Goal: Task Accomplishment & Management: Use online tool/utility

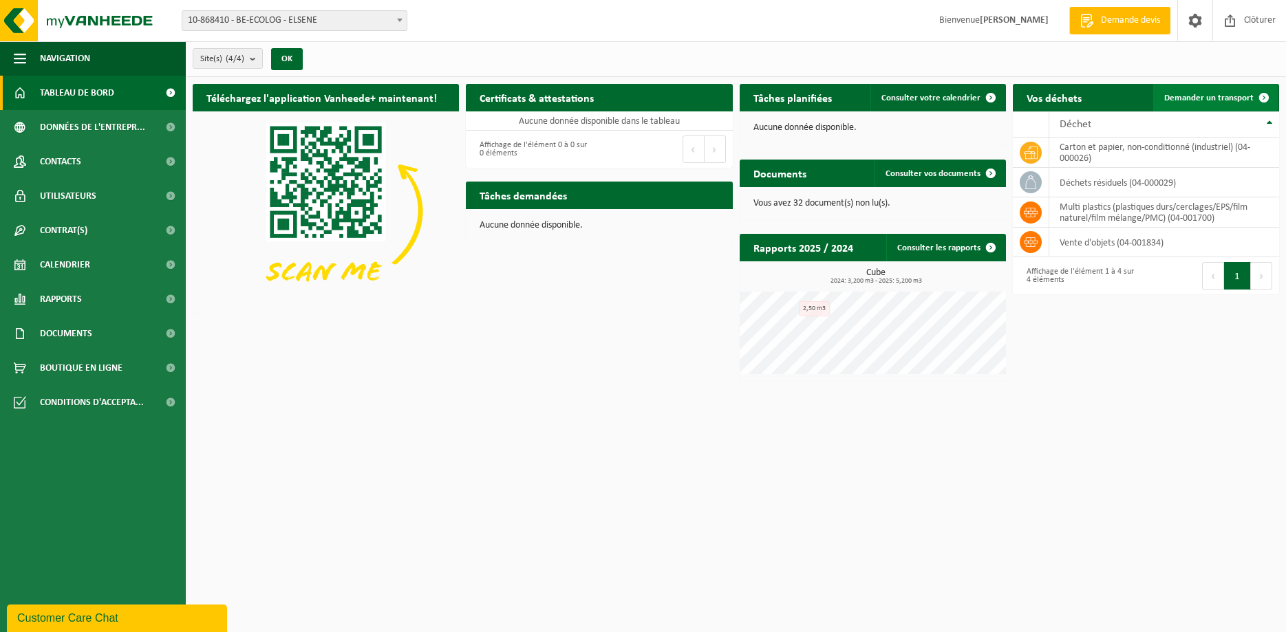
click at [1231, 98] on span "Demander un transport" at bounding box center [1208, 98] width 89 height 9
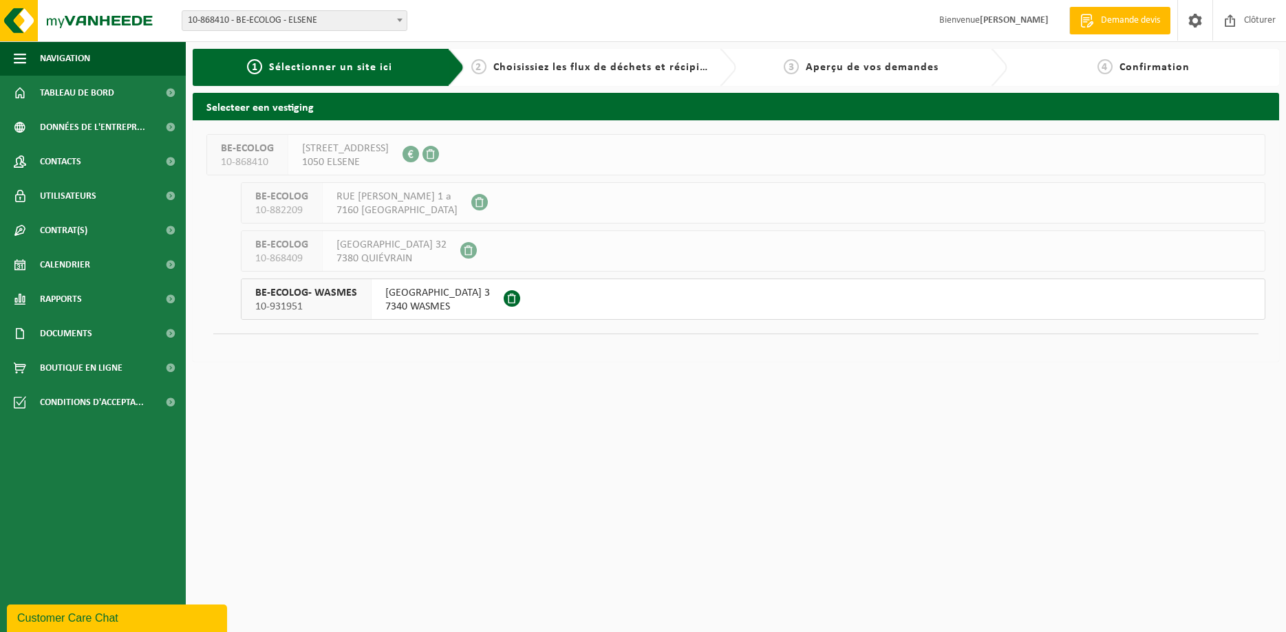
click at [395, 300] on span "7340 WASMES" at bounding box center [437, 307] width 105 height 14
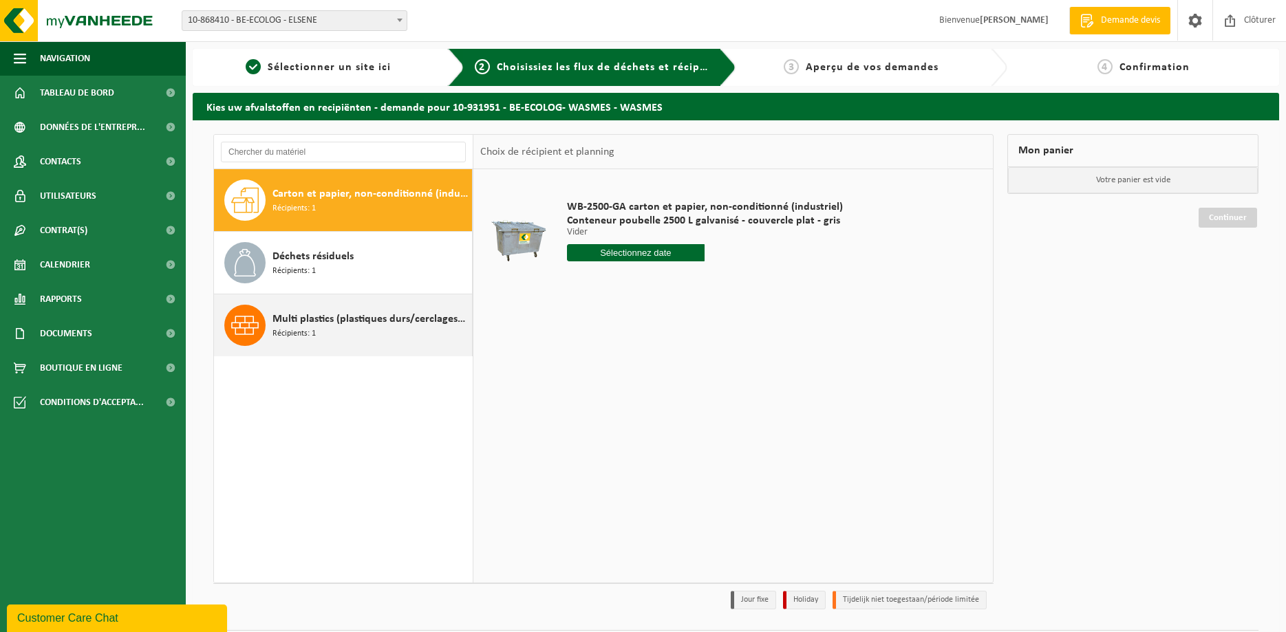
click at [407, 322] on span "Multi plastics (plastiques durs/cerclages/EPS/film naturel/film mélange/PMC)" at bounding box center [370, 319] width 196 height 17
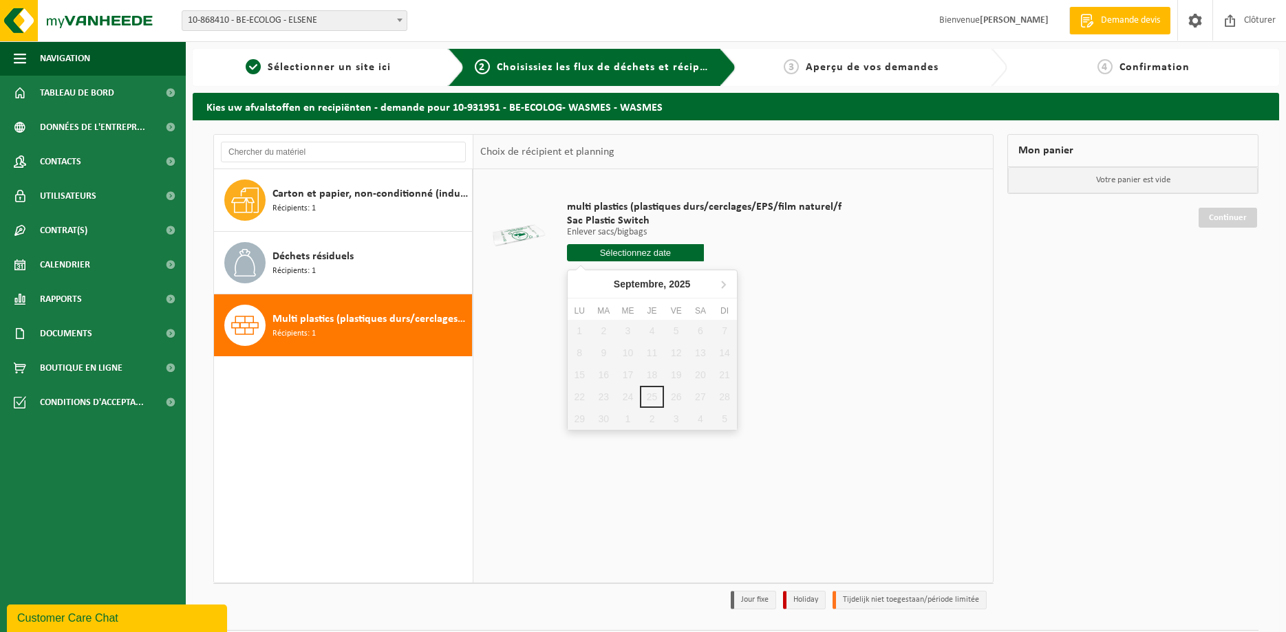
click at [679, 257] on input "text" at bounding box center [636, 252] width 138 height 17
click at [725, 282] on icon at bounding box center [723, 284] width 22 height 22
click at [627, 350] on div "8" at bounding box center [628, 353] width 24 height 22
type input "à partir de 2025-10-08"
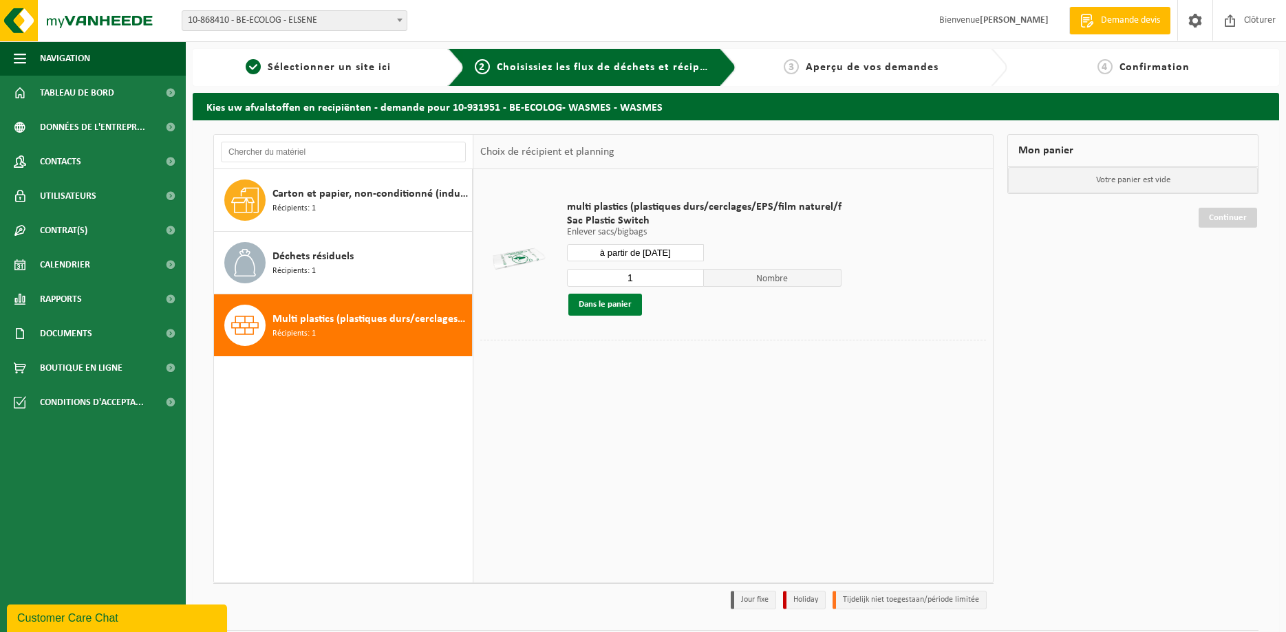
click at [621, 302] on button "Dans le panier" at bounding box center [605, 305] width 74 height 22
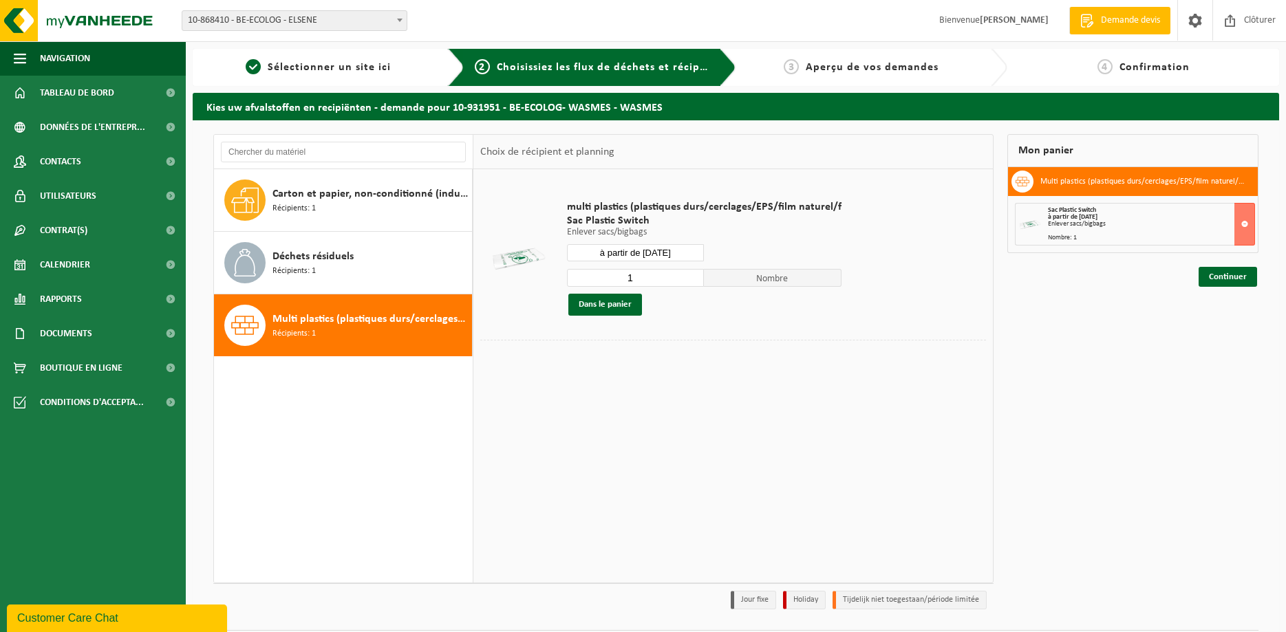
click at [422, 419] on div "Carton et papier, non-conditionné (industriel) Récipients: 1 Déchets résiduels …" at bounding box center [343, 376] width 259 height 414
type input "2"
click at [692, 273] on input "2" at bounding box center [636, 278] width 138 height 18
click at [1243, 226] on button at bounding box center [1244, 224] width 21 height 43
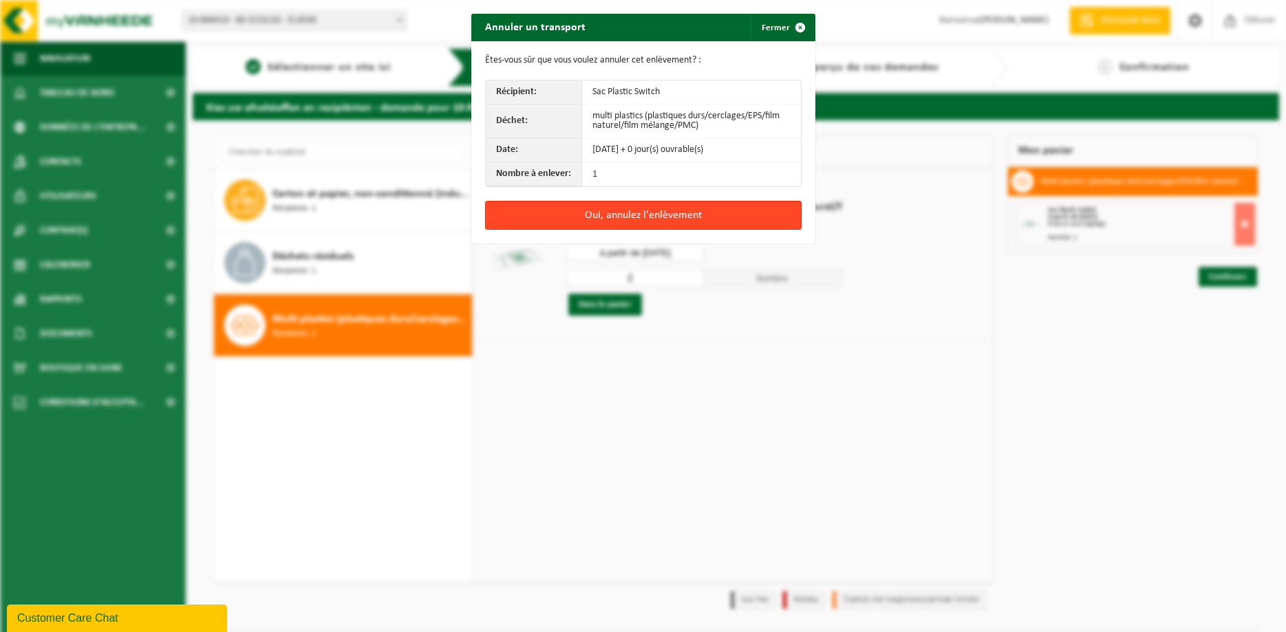
click at [627, 221] on button "Oui, annulez l'enlèvement" at bounding box center [643, 215] width 316 height 29
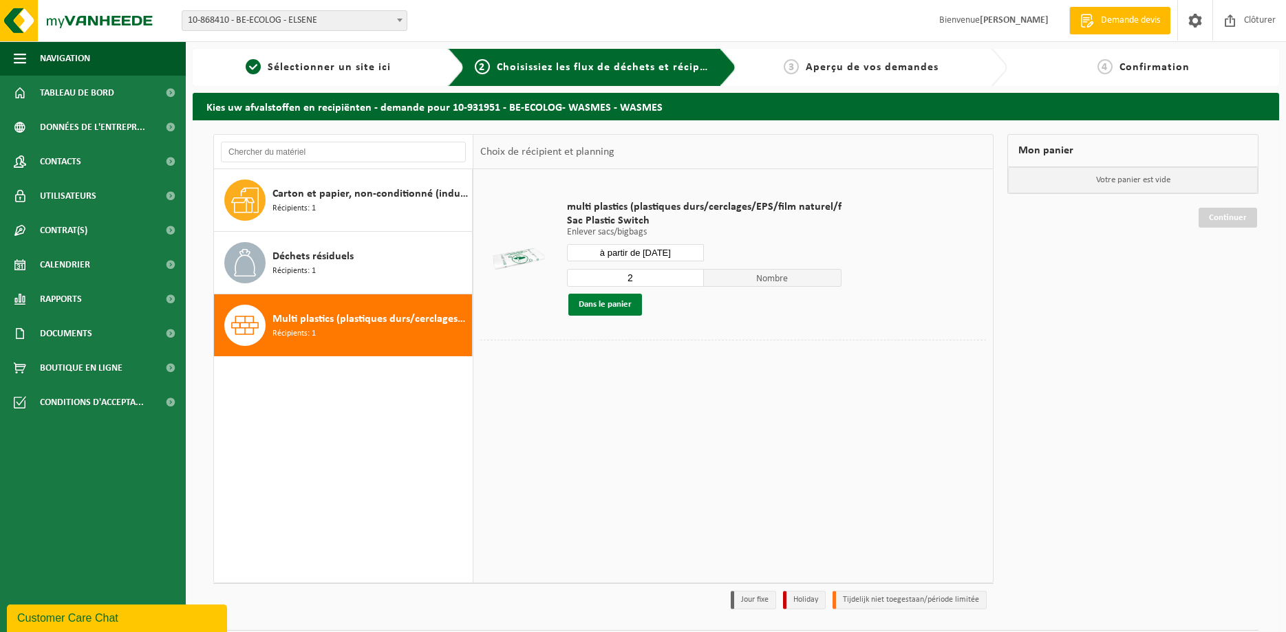
click at [628, 302] on button "Dans le panier" at bounding box center [605, 305] width 74 height 22
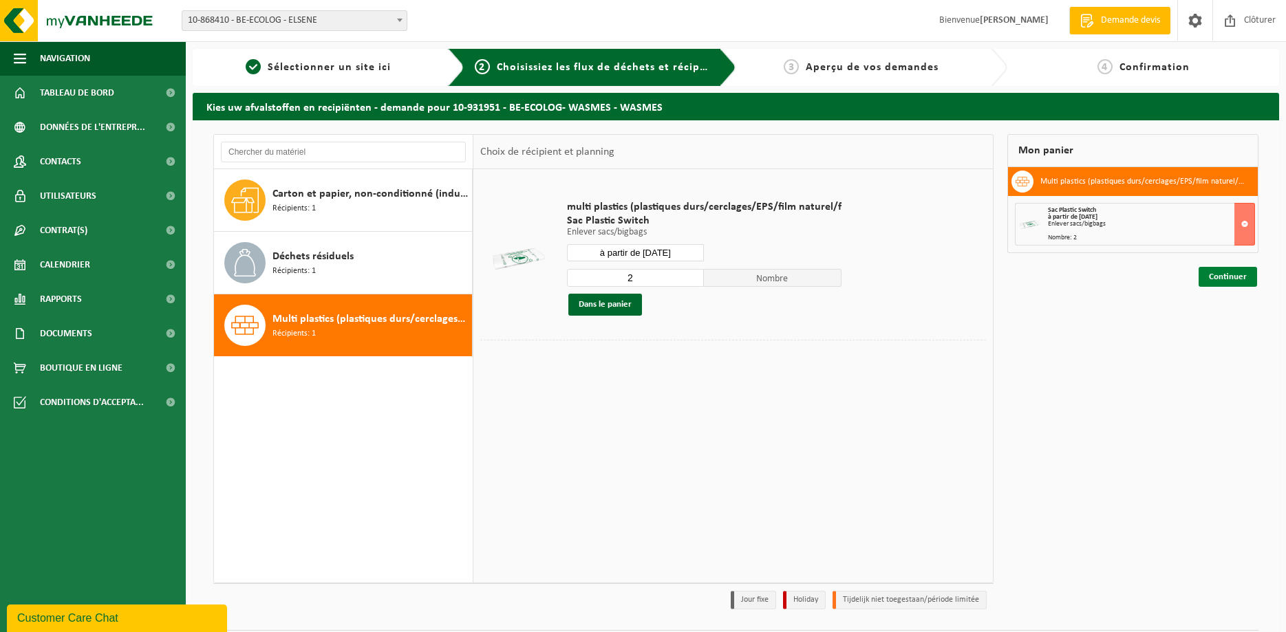
click at [1225, 279] on link "Continuer" at bounding box center [1228, 277] width 58 height 20
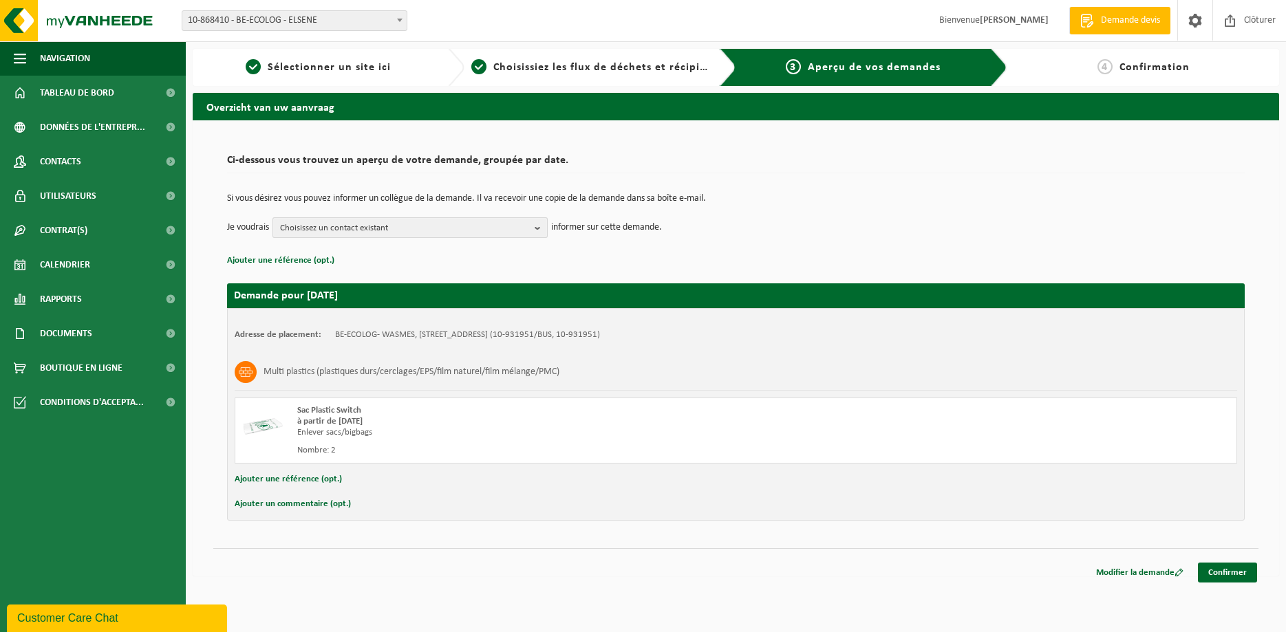
click at [519, 225] on span "Choisissez un contact existant" at bounding box center [404, 228] width 249 height 21
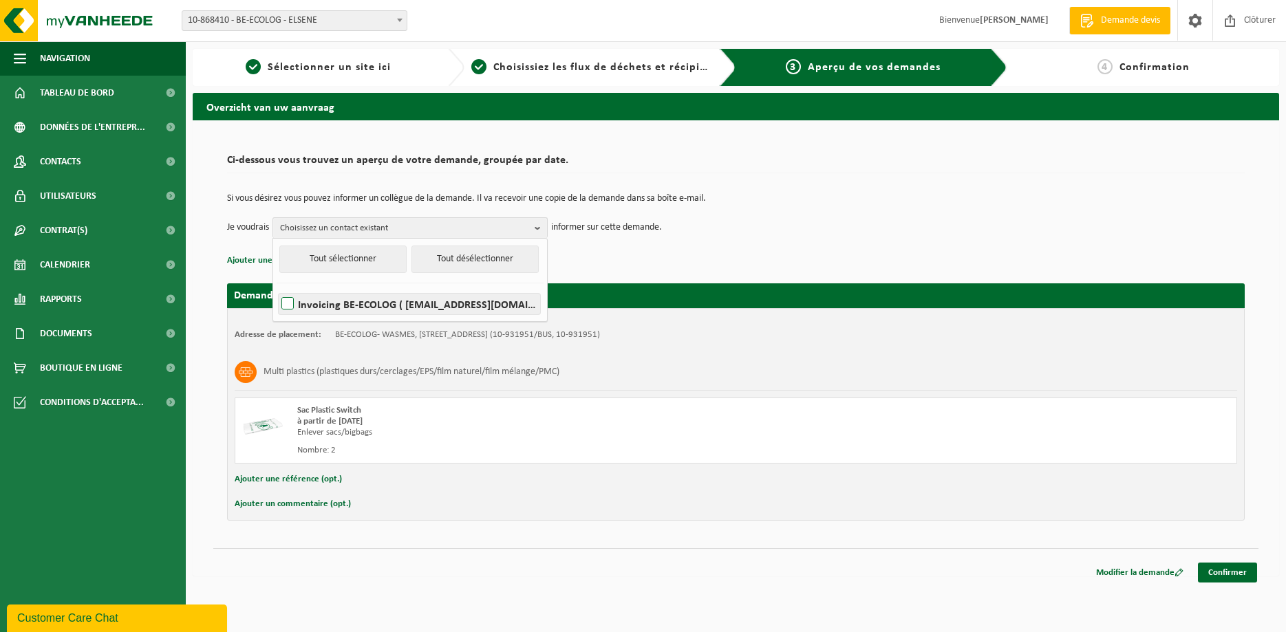
click at [287, 303] on label "Invoicing BE-ECOLOG ( h.usta@beecolog.be )" at bounding box center [409, 304] width 261 height 21
click at [277, 287] on input "Invoicing BE-ECOLOG ( h.usta@beecolog.be )" at bounding box center [276, 286] width 1 height 1
checkbox input "true"
click at [717, 243] on div "Si vous désirez vous pouvez informer un collègue de la demande. Il va recevoir …" at bounding box center [736, 216] width 1018 height 72
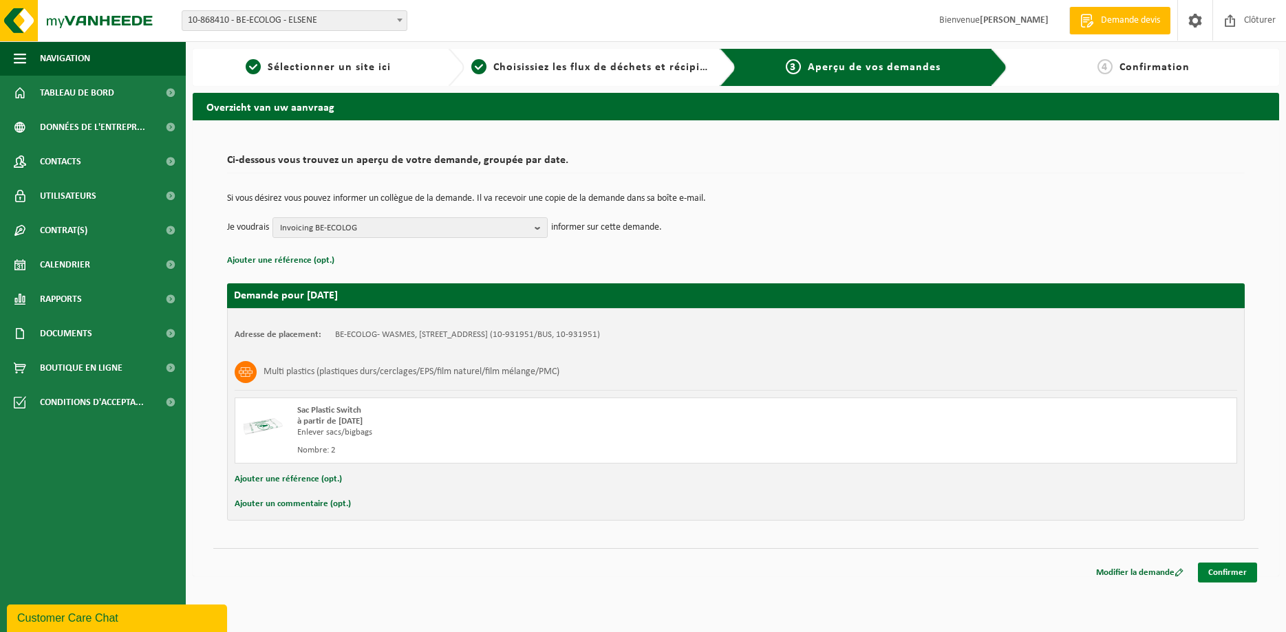
click at [1224, 574] on link "Confirmer" at bounding box center [1227, 573] width 59 height 20
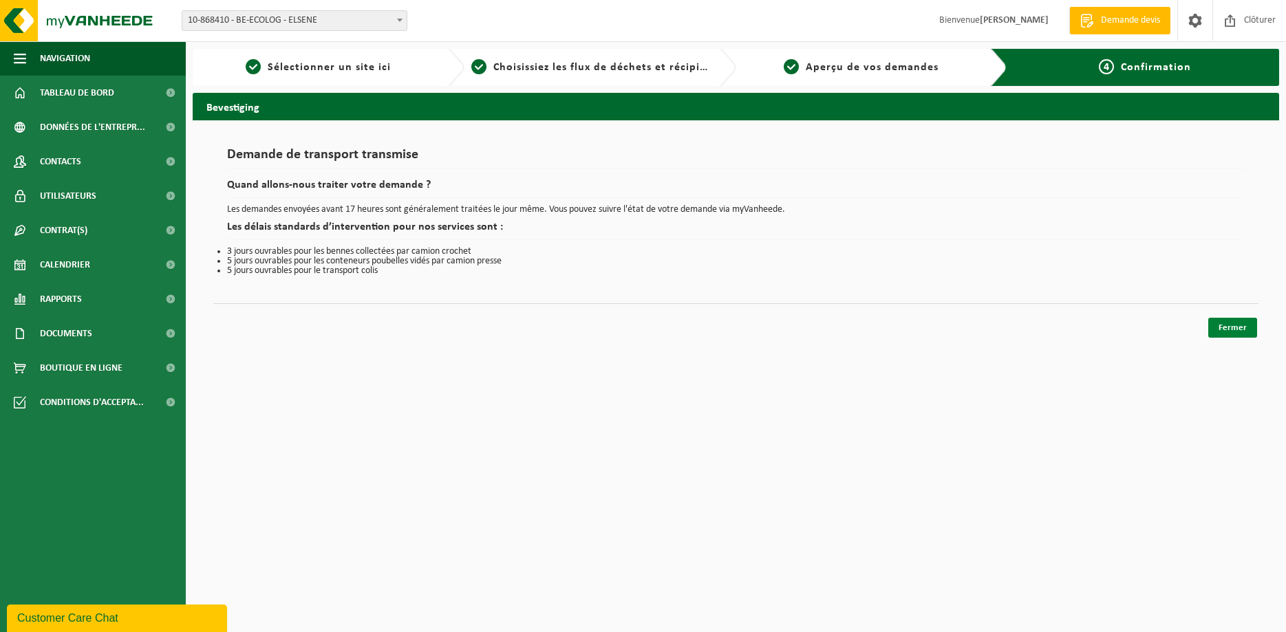
click at [1243, 327] on link "Fermer" at bounding box center [1232, 328] width 49 height 20
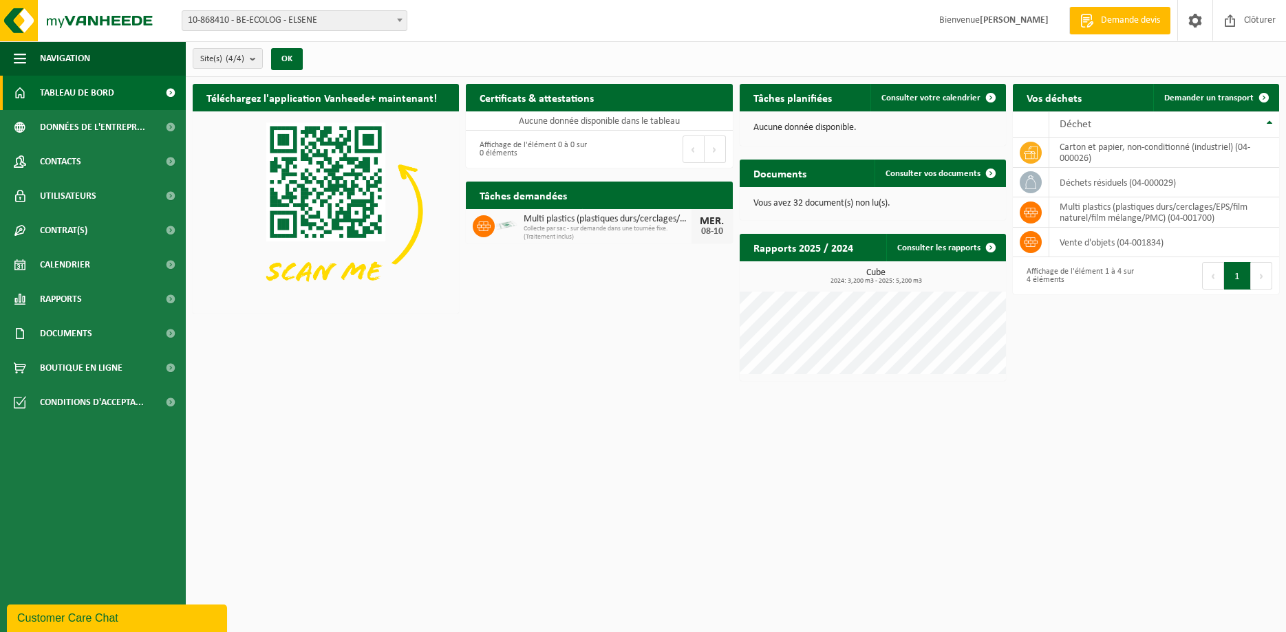
click at [734, 427] on html "Site: 10-868410 - BE-ECOLOG - ELSENE 10-882209 - BE-ECOLOG - CHAPELLE-[GEOGRAPH…" at bounding box center [643, 316] width 1286 height 632
